Goal: Task Accomplishment & Management: Manage account settings

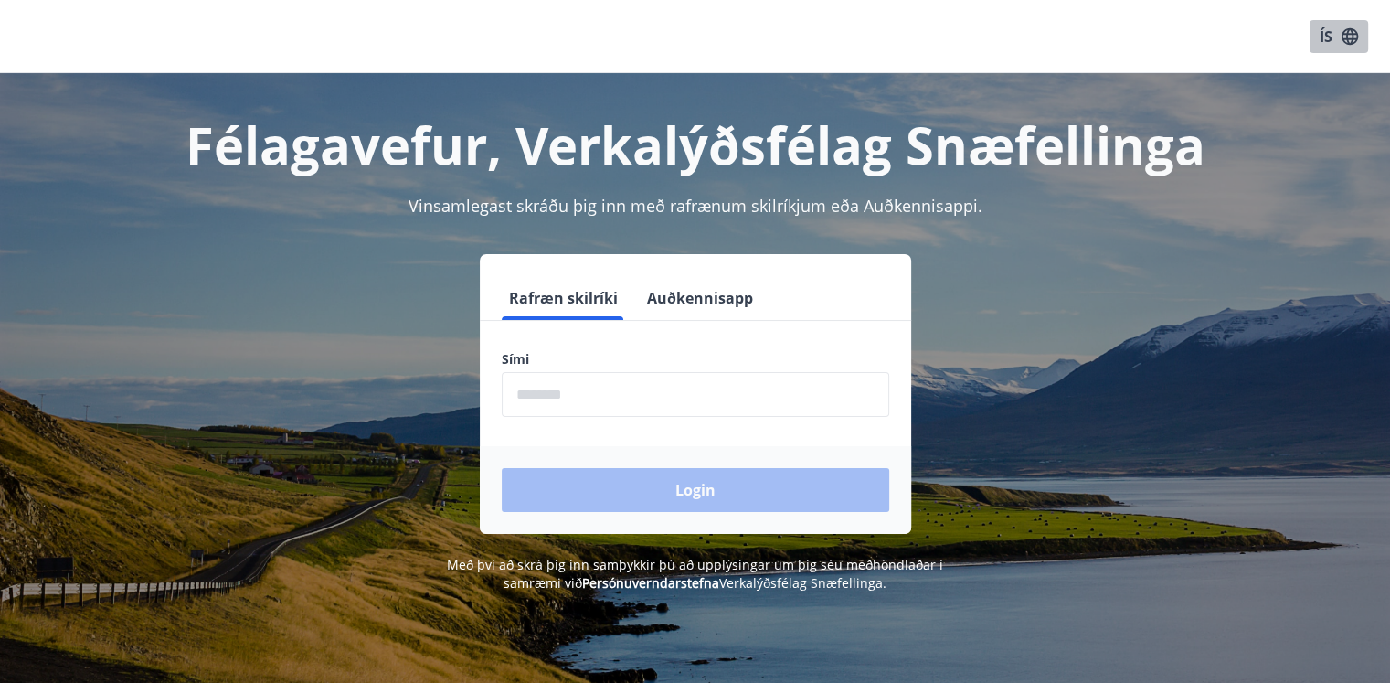
click at [1340, 27] on icon "button" at bounding box center [1350, 36] width 20 height 20
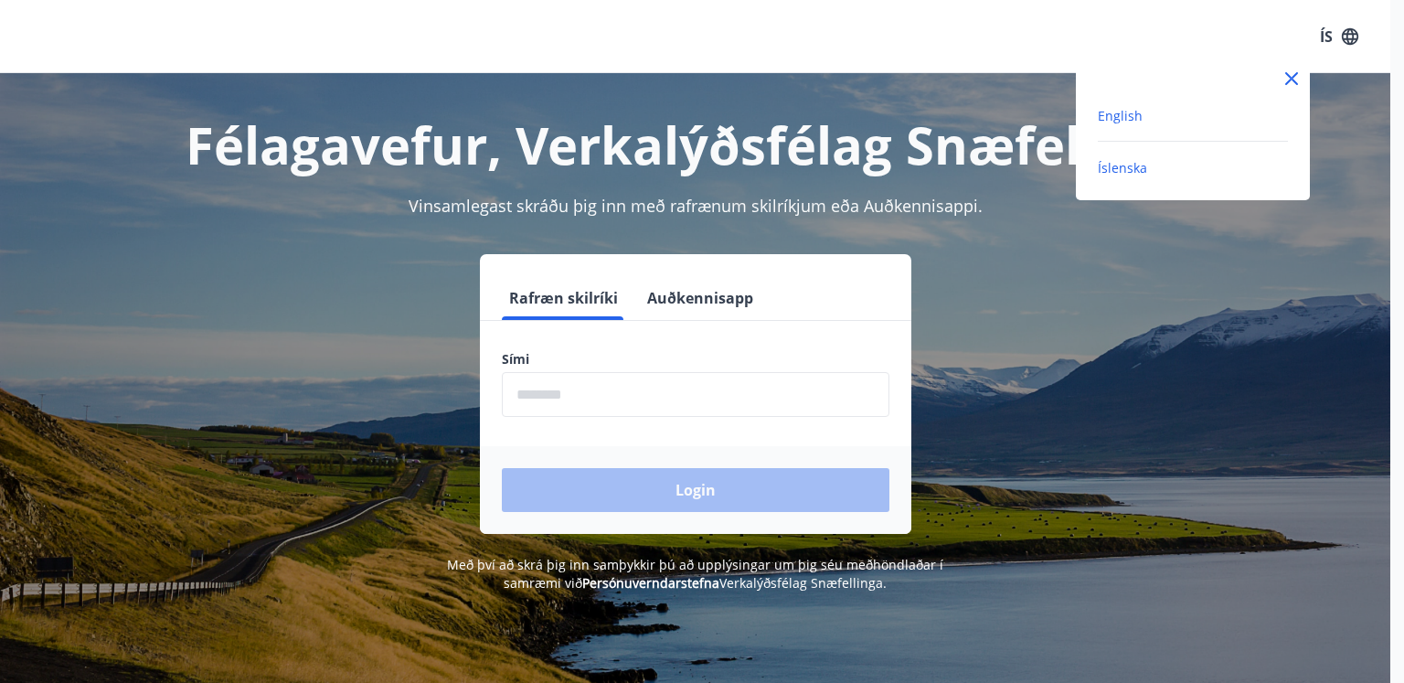
click at [1124, 115] on span "English" at bounding box center [1119, 115] width 45 height 17
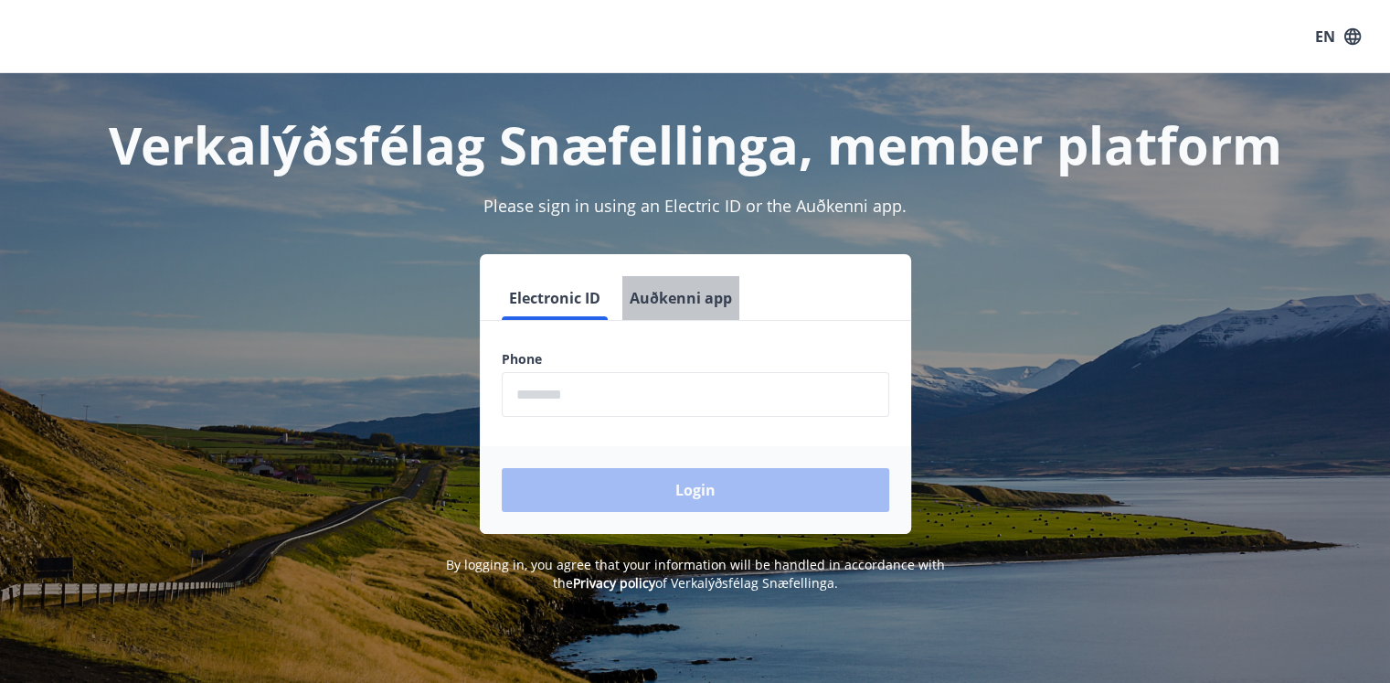
click at [681, 304] on button "Auðkenni app" at bounding box center [680, 298] width 117 height 44
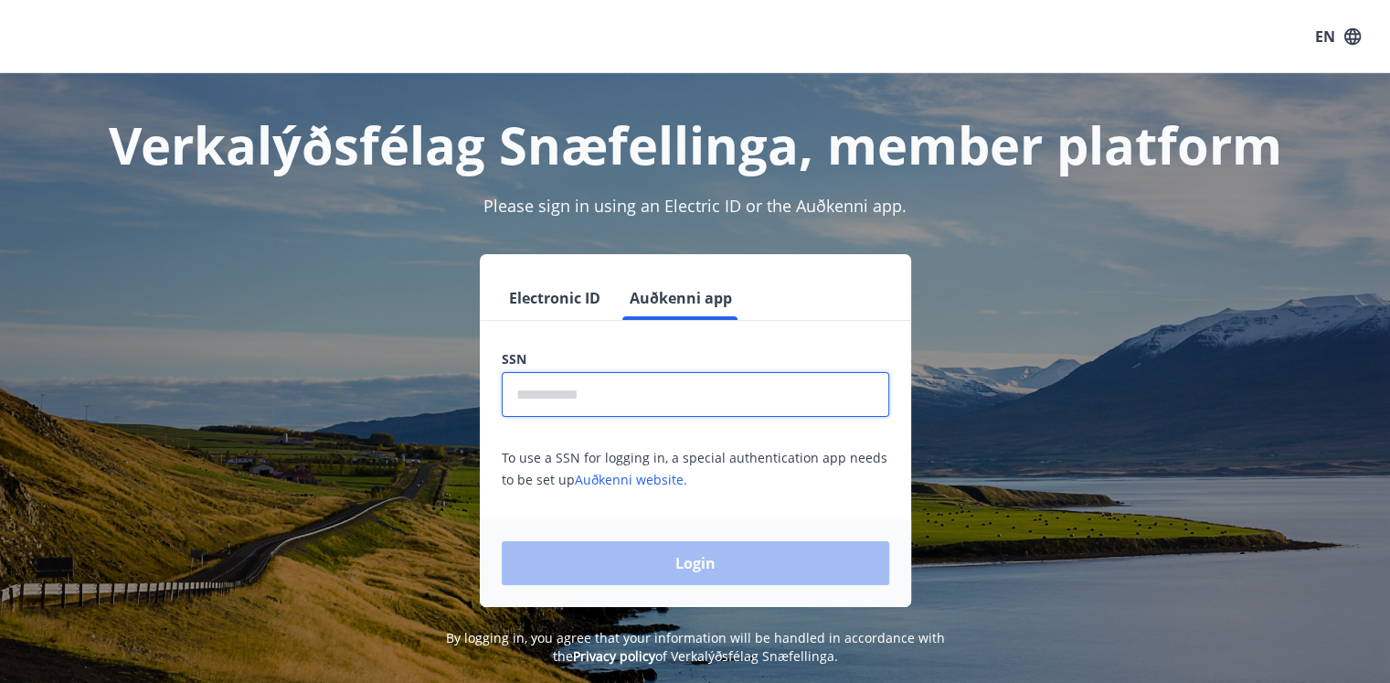
click at [662, 397] on input "text" at bounding box center [695, 394] width 387 height 45
type input "**********"
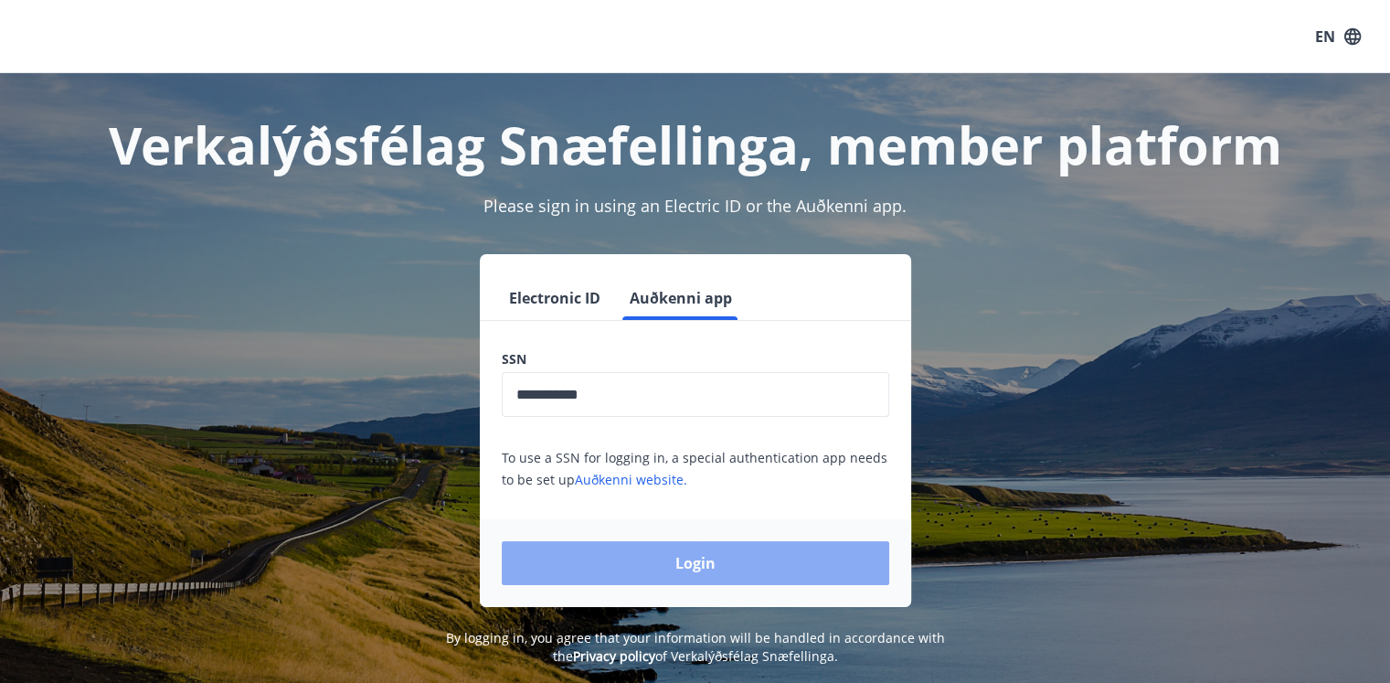
click at [653, 562] on button "Login" at bounding box center [695, 563] width 387 height 44
